Goal: Task Accomplishment & Management: Manage account settings

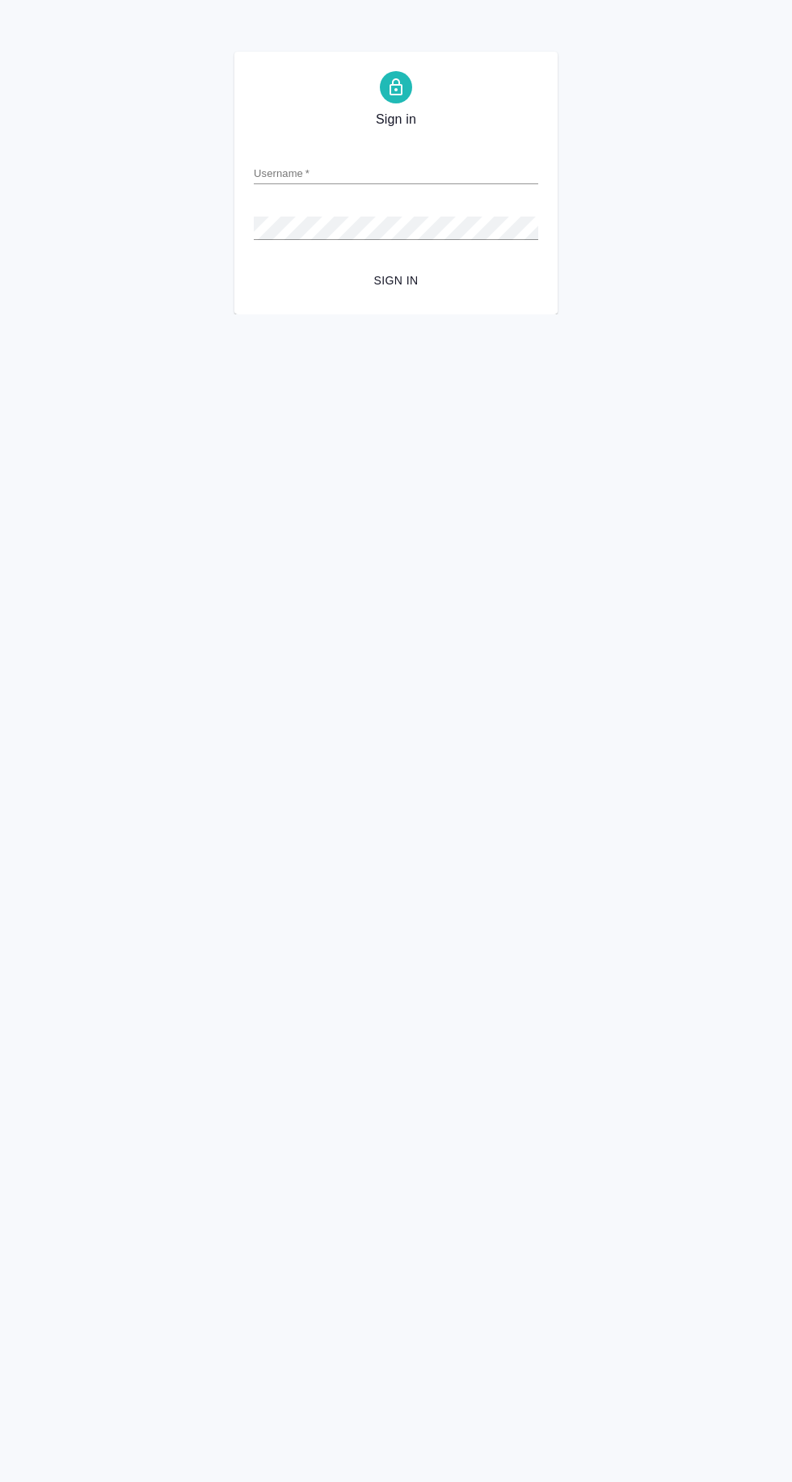
type input "y.agarkova@awatera.com"
click at [254, 266] on button "Sign in" at bounding box center [396, 281] width 284 height 30
click at [490, 170] on input "y.agarkova@awatera.com" at bounding box center [396, 173] width 284 height 23
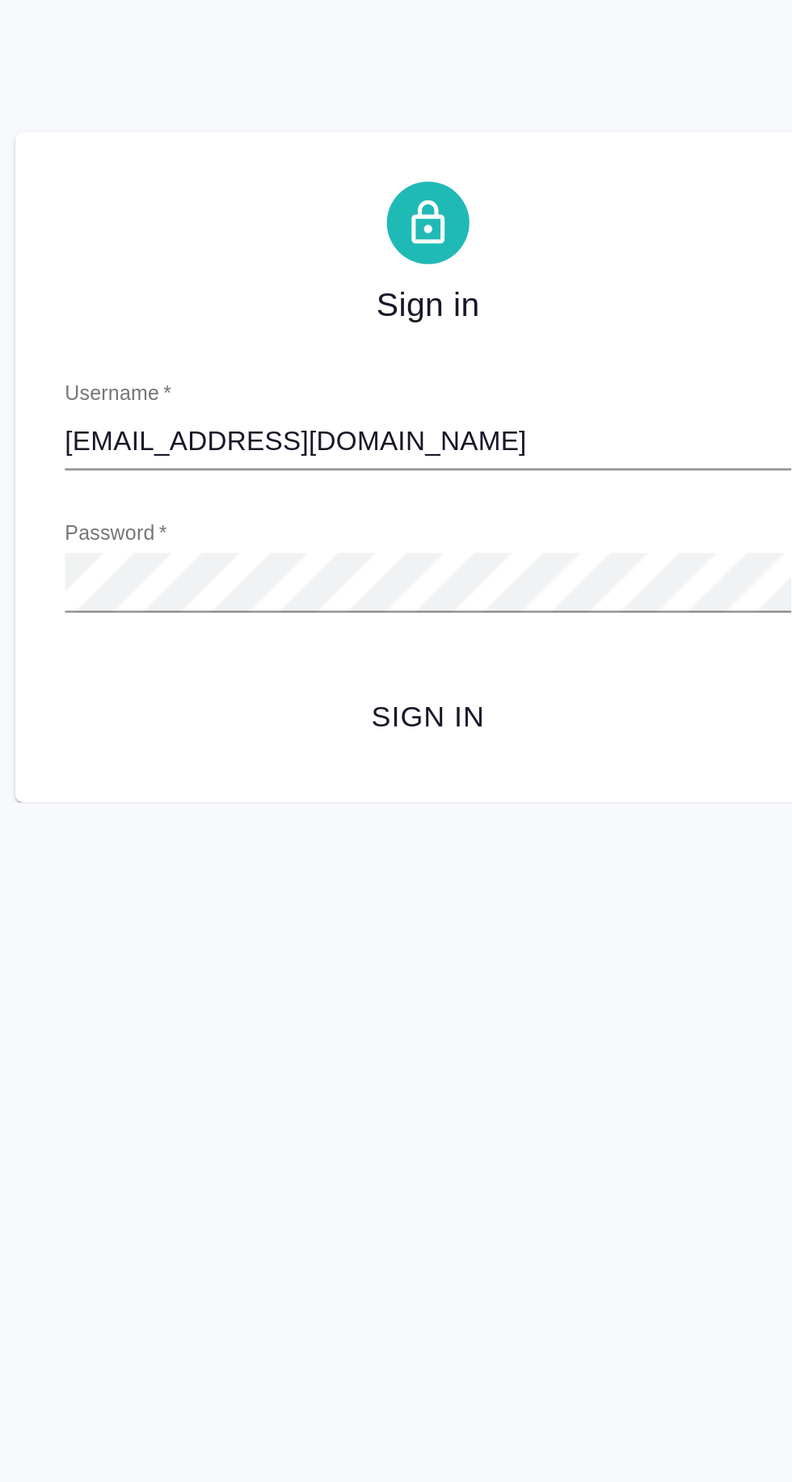
click at [254, 266] on button "Sign in" at bounding box center [396, 281] width 284 height 30
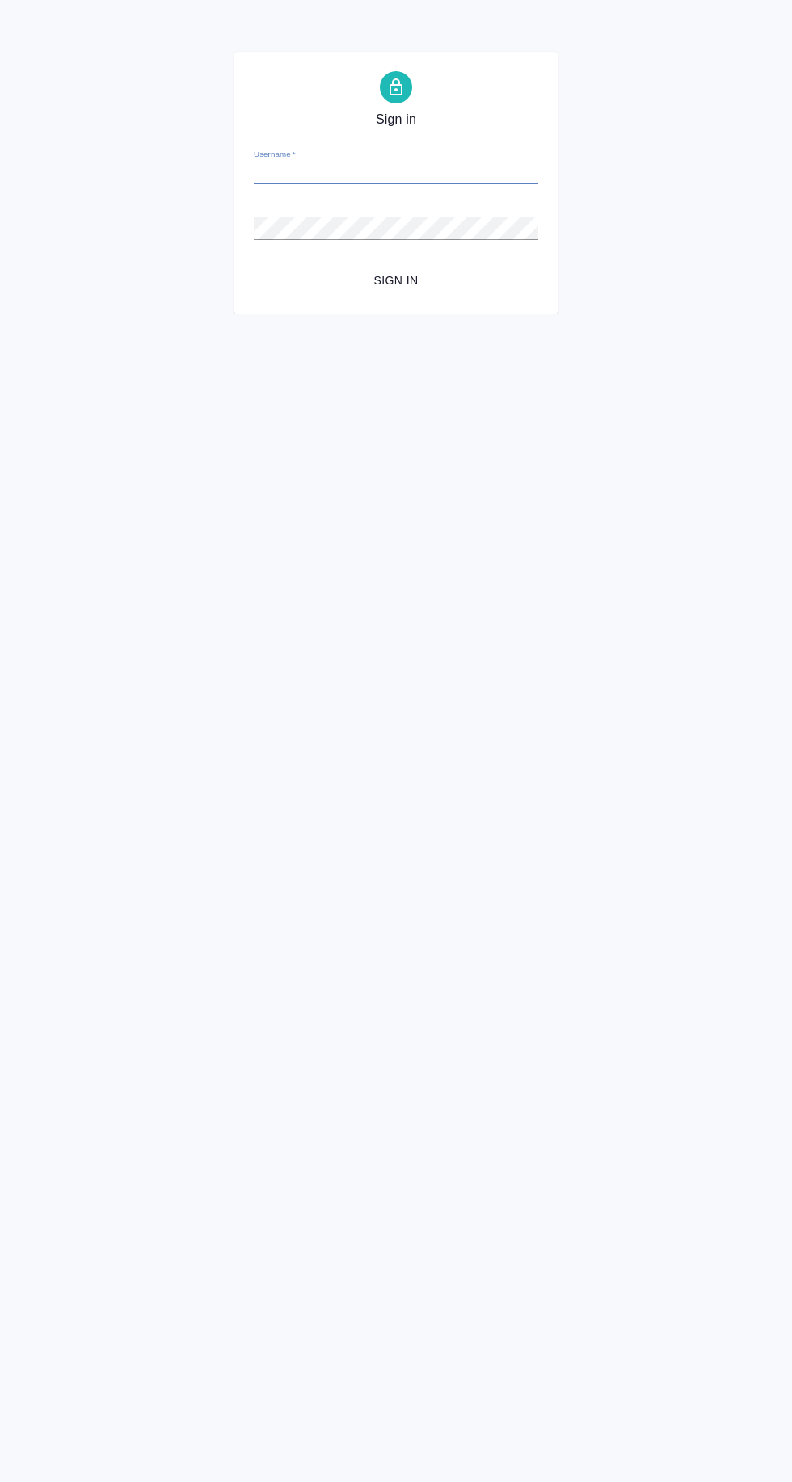
click at [503, 182] on input "Username   *" at bounding box center [396, 173] width 284 height 23
type input "y.agarkova@awatera.com"
click at [254, 266] on button "Sign in" at bounding box center [396, 281] width 284 height 30
